Goal: Transaction & Acquisition: Purchase product/service

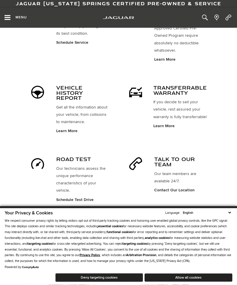
scroll to position [362, 0]
click at [102, 282] on button "Deny targeting cookies" at bounding box center [99, 278] width 88 height 9
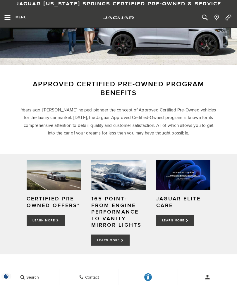
scroll to position [0, 0]
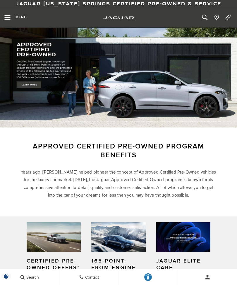
click at [10, 18] on icon "Open the main navigation menu" at bounding box center [8, 17] width 6 height 5
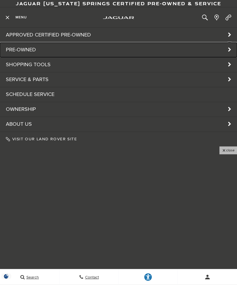
click at [24, 49] on link "Pre-Owned" at bounding box center [118, 50] width 237 height 15
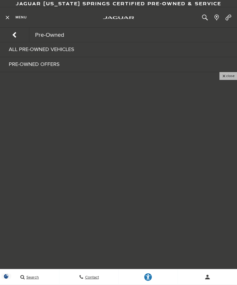
click at [65, 52] on link "All Pre-Owned Vehicles" at bounding box center [118, 49] width 237 height 15
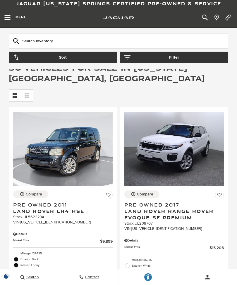
click at [22, 62] on button "Sort" at bounding box center [63, 57] width 108 height 11
click at [34, 59] on button "Sort" at bounding box center [63, 57] width 108 height 11
click at [49, 58] on button "Sort" at bounding box center [63, 57] width 108 height 11
click at [17, 60] on icon "button" at bounding box center [16, 57] width 6 height 6
click at [92, 58] on button "Sort" at bounding box center [63, 57] width 108 height 11
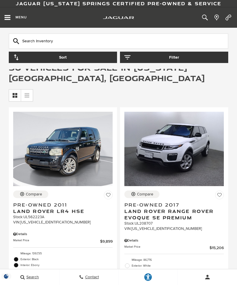
click at [17, 58] on icon "button" at bounding box center [16, 57] width 5 height 6
click at [181, 59] on button "Filter" at bounding box center [174, 57] width 108 height 11
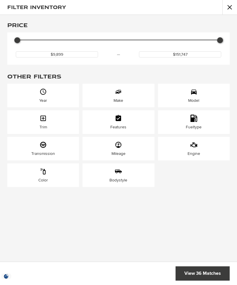
click at [194, 100] on div "Model" at bounding box center [193, 100] width 11 height 5
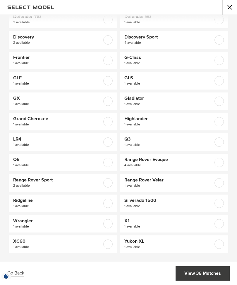
scroll to position [33, 0]
click at [52, 182] on span "Range Rover Sport" at bounding box center [55, 180] width 84 height 6
checkbox input "true"
click at [199, 278] on link "View 2 Matches" at bounding box center [203, 274] width 51 height 14
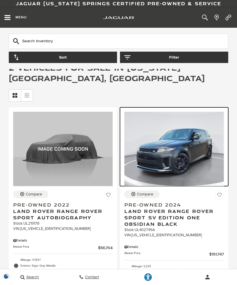
click at [190, 154] on img at bounding box center [173, 149] width 99 height 74
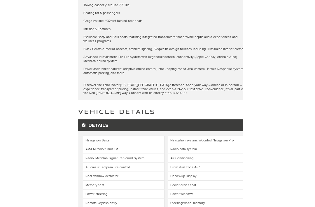
scroll to position [924, 0]
